Goal: Check status: Check status

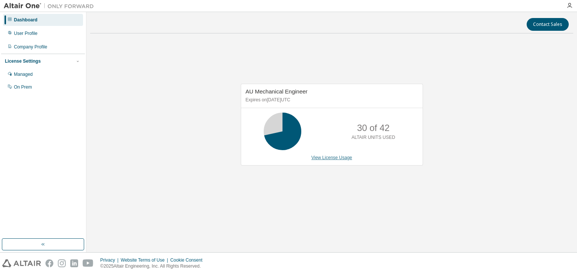
click at [332, 159] on link "View License Usage" at bounding box center [332, 157] width 41 height 5
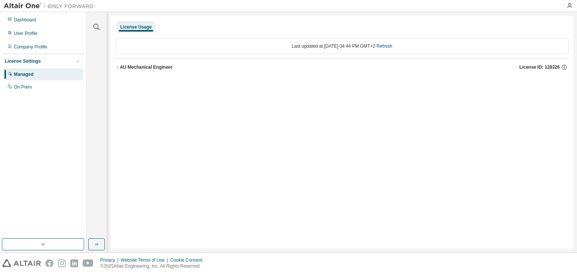
click at [132, 66] on div "AU Mechanical Engineer" at bounding box center [146, 67] width 53 height 6
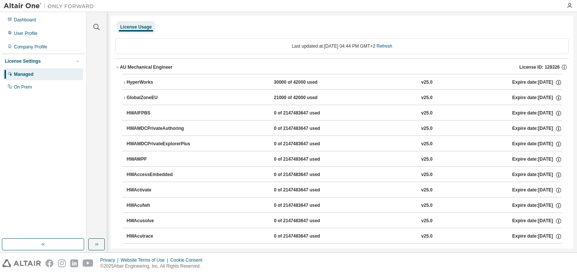
click at [127, 78] on button "HyperWorks 30000 of 42000 used v25.0 Expire date: 2025-12-01" at bounding box center [342, 82] width 440 height 17
